Goal: Information Seeking & Learning: Learn about a topic

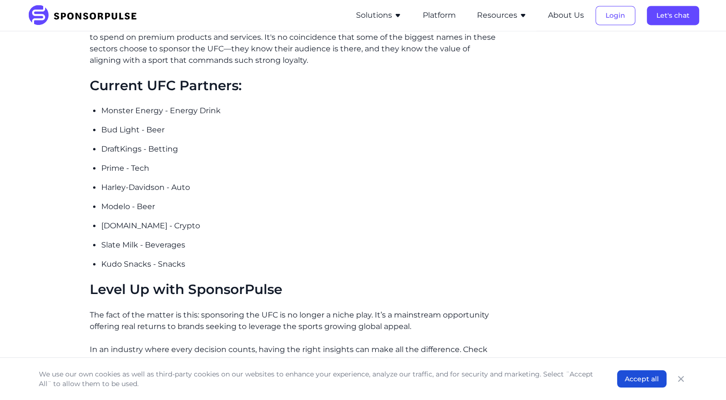
scroll to position [1392, 0]
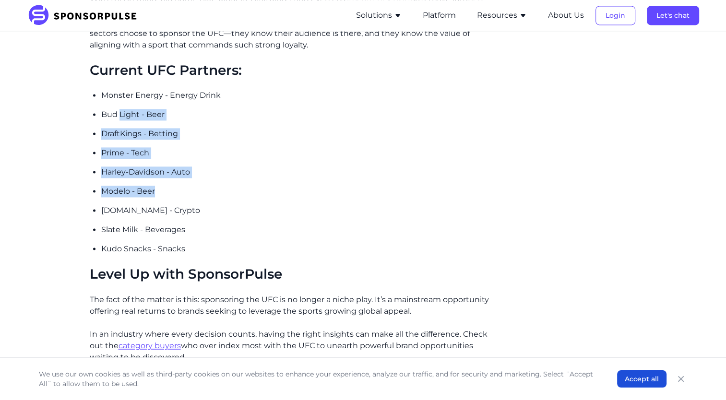
drag, startPoint x: 143, startPoint y: 155, endPoint x: 120, endPoint y: 103, distance: 56.3
click at [120, 103] on ul "Monster Energy - Energy Drink Bud Light - Beer DraftKings - Betting Prime - Tec…" at bounding box center [299, 172] width 397 height 165
drag, startPoint x: 120, startPoint y: 103, endPoint x: 192, endPoint y: 145, distance: 83.0
click at [192, 145] on ul "Monster Energy - Energy Drink Bud Light - Beer DraftKings - Betting Prime - Tec…" at bounding box center [299, 172] width 397 height 165
click at [205, 186] on p "Modelo - Beer" at bounding box center [299, 192] width 397 height 12
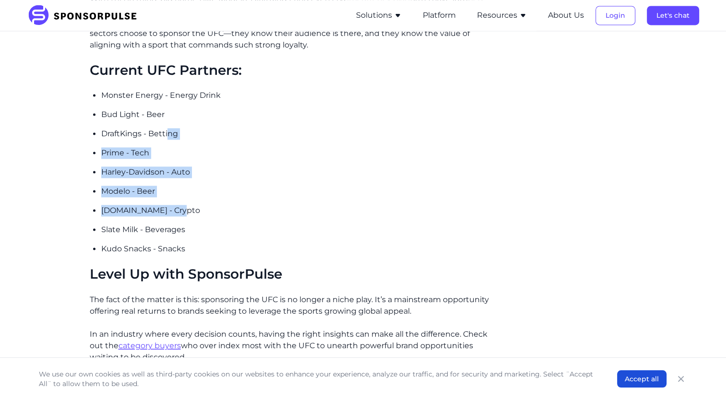
drag, startPoint x: 216, startPoint y: 197, endPoint x: 168, endPoint y: 124, distance: 87.0
click at [168, 124] on ul "Monster Energy - Energy Drink Bud Light - Beer DraftKings - Betting Prime - Tec…" at bounding box center [299, 172] width 397 height 165
click at [279, 186] on p "Modelo - Beer" at bounding box center [299, 192] width 397 height 12
drag, startPoint x: 278, startPoint y: 197, endPoint x: 181, endPoint y: 114, distance: 128.0
click at [181, 114] on ul "Monster Energy - Energy Drink Bud Light - Beer DraftKings - Betting Prime - Tec…" at bounding box center [299, 172] width 397 height 165
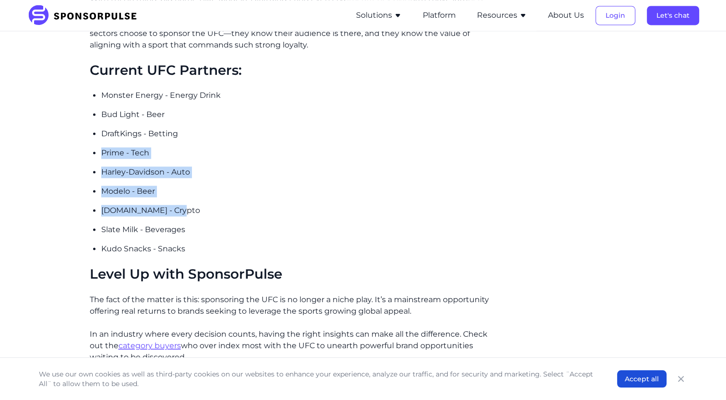
drag, startPoint x: 181, startPoint y: 114, endPoint x: 401, endPoint y: 177, distance: 229.2
click at [401, 186] on p "Modelo - Beer" at bounding box center [299, 192] width 397 height 12
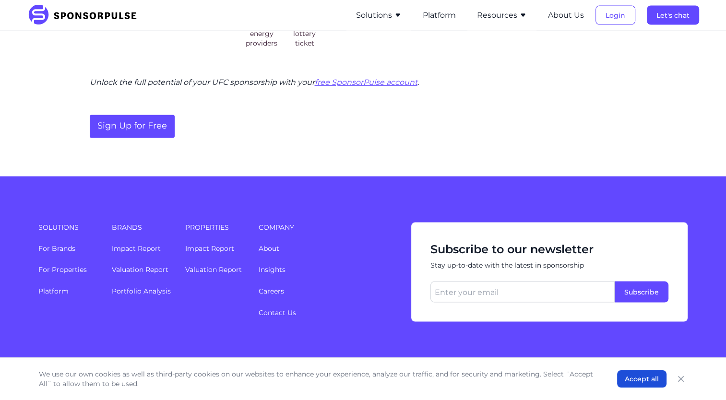
scroll to position [1916, 0]
